Goal: Task Accomplishment & Management: Use online tool/utility

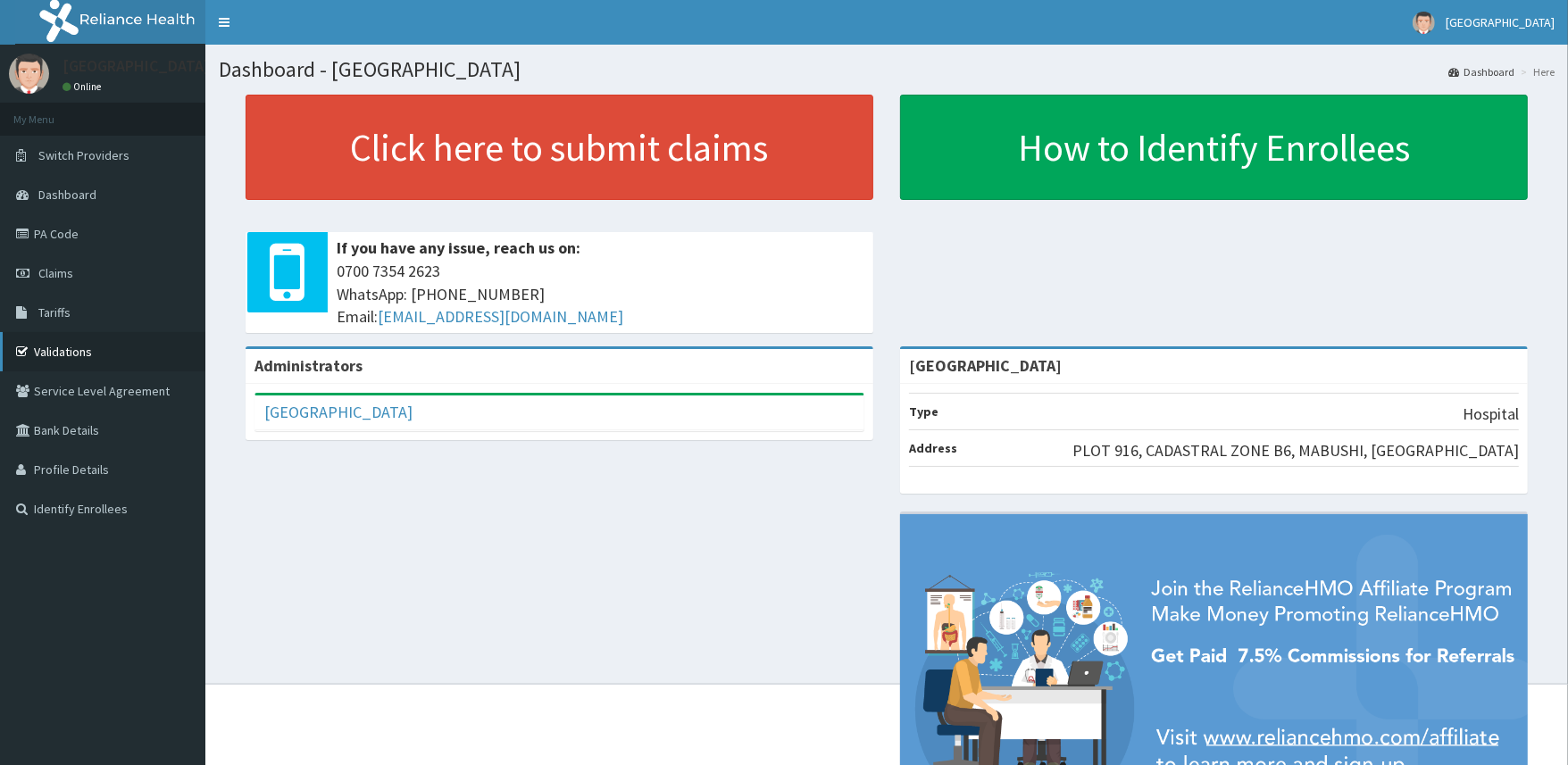
click at [63, 353] on link "Validations" at bounding box center [103, 351] width 206 height 39
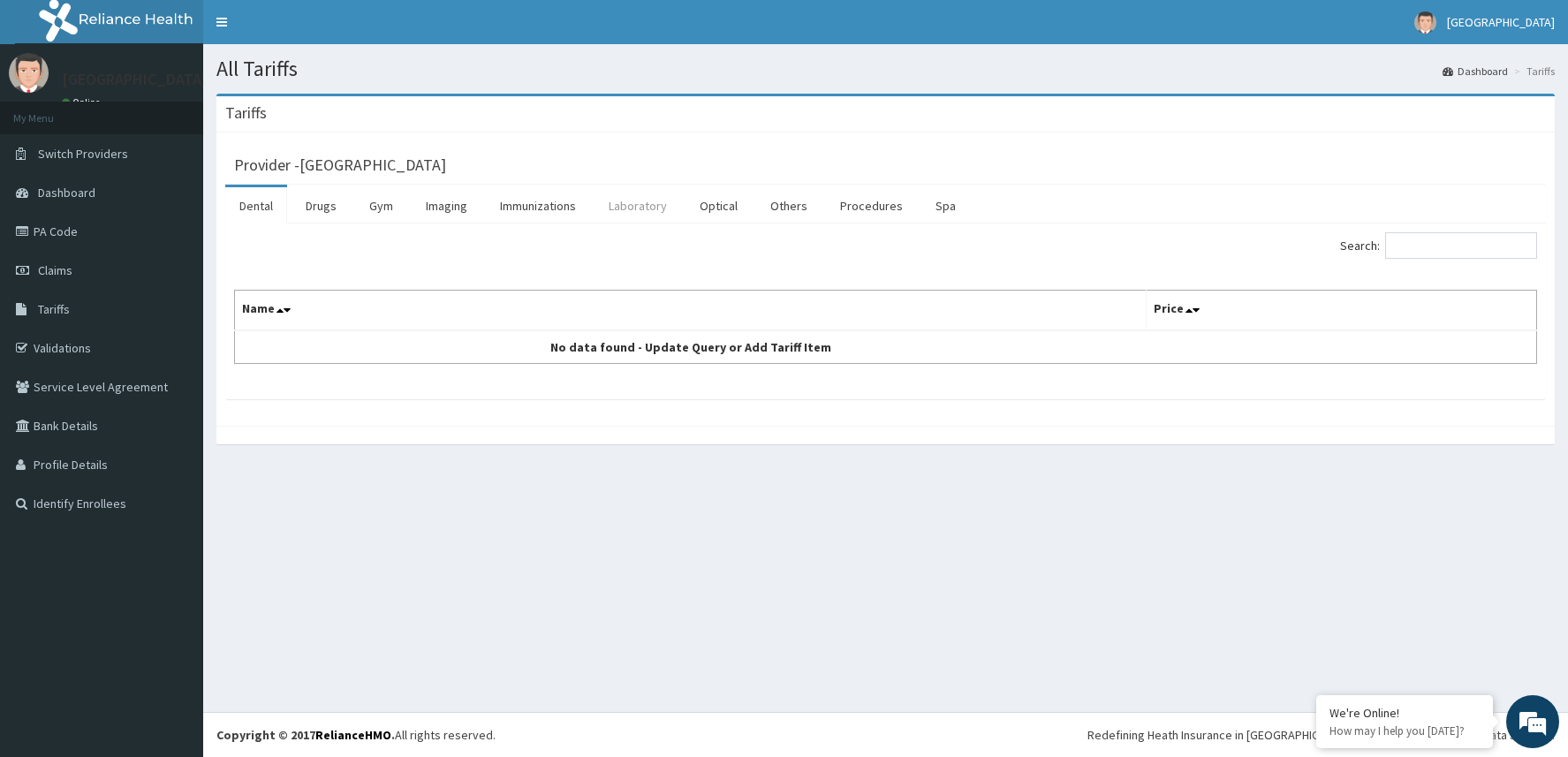
click at [634, 208] on link "Laboratory" at bounding box center [638, 206] width 86 height 37
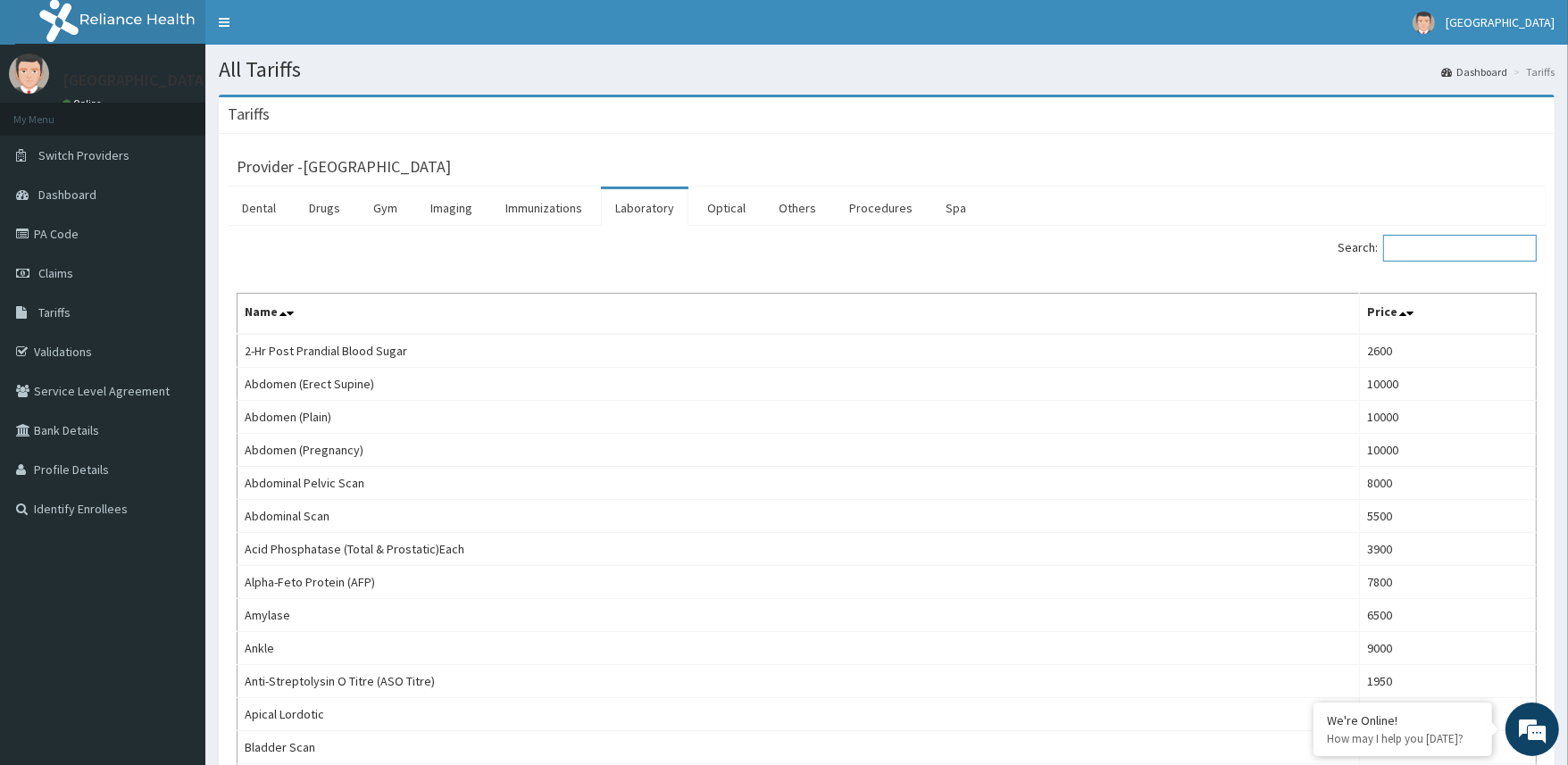
click at [1435, 252] on input "Search:" at bounding box center [1460, 248] width 154 height 27
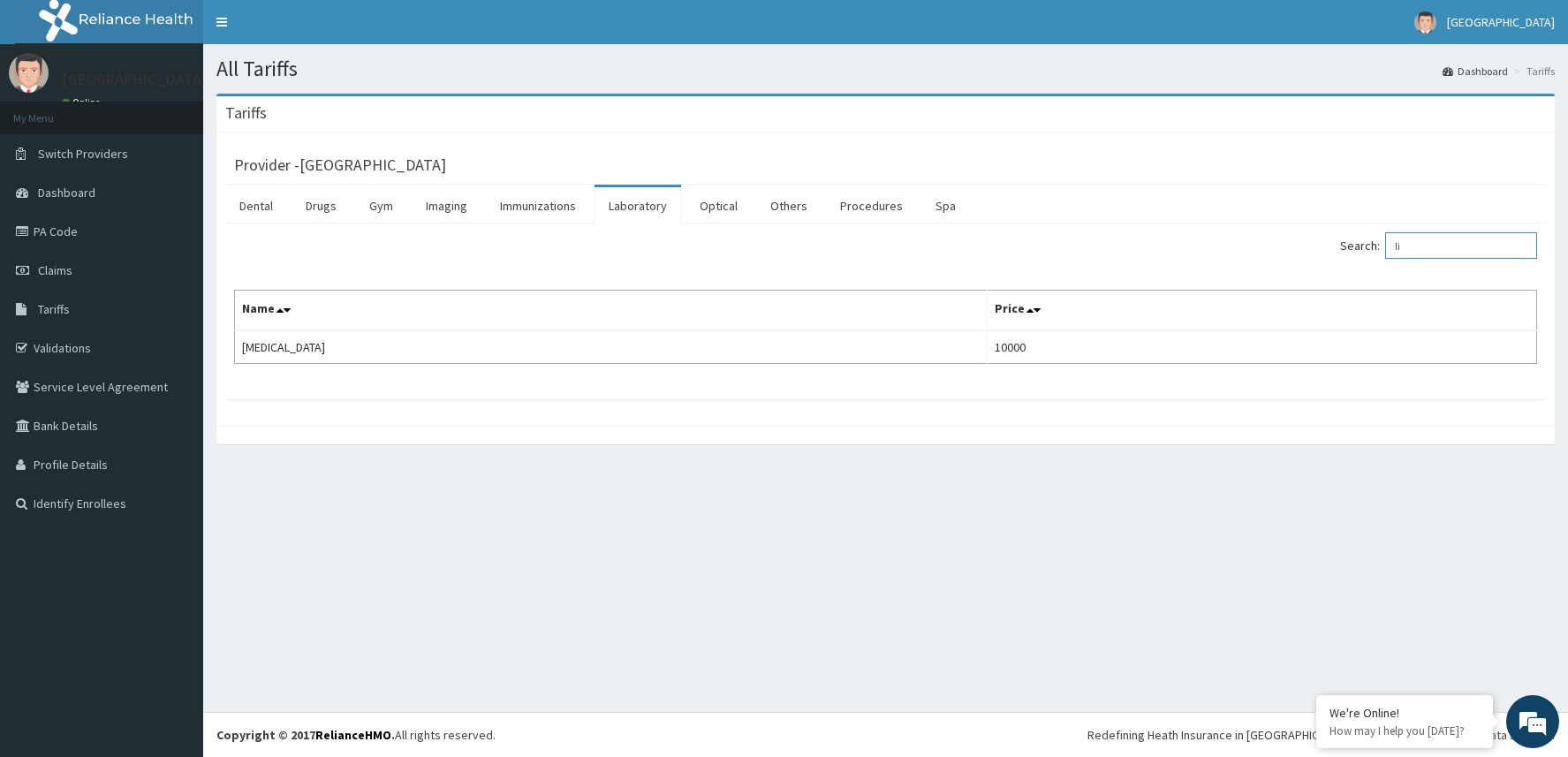
type input "l"
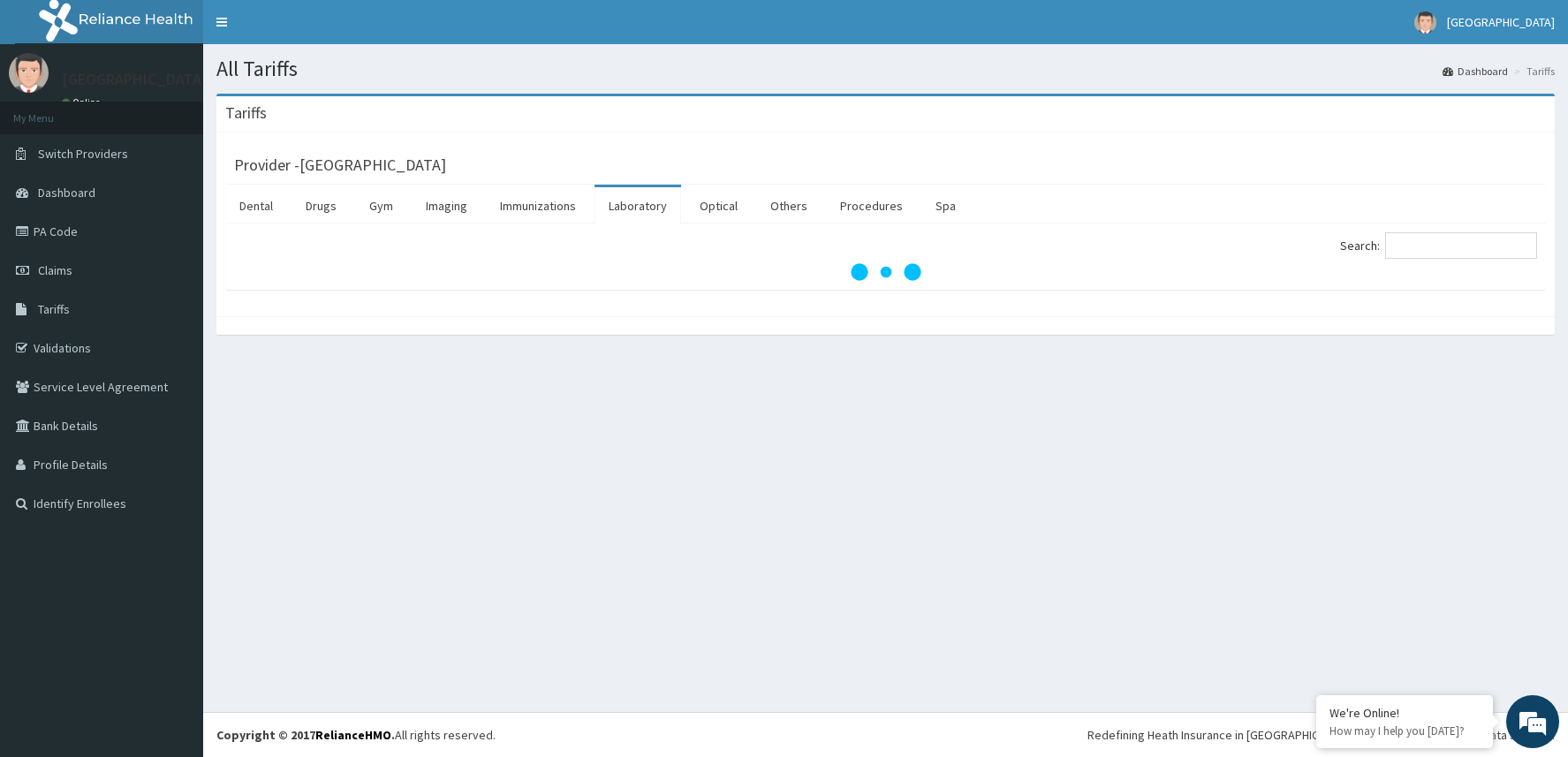
click at [1271, 121] on div "Tariffs" at bounding box center [885, 114] width 1339 height 36
